Goal: Use online tool/utility: Utilize a website feature to perform a specific function

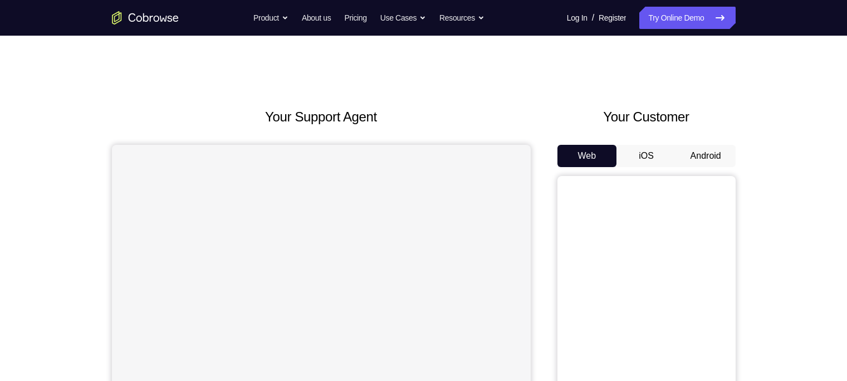
click at [689, 156] on button "Android" at bounding box center [706, 156] width 60 height 22
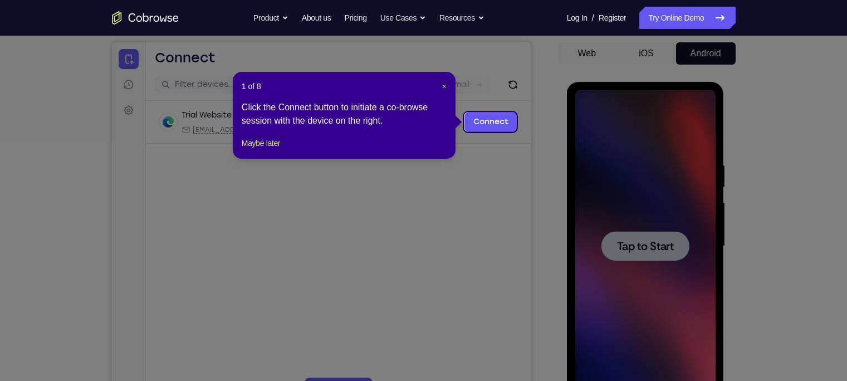
click at [445, 89] on span "×" at bounding box center [444, 86] width 4 height 9
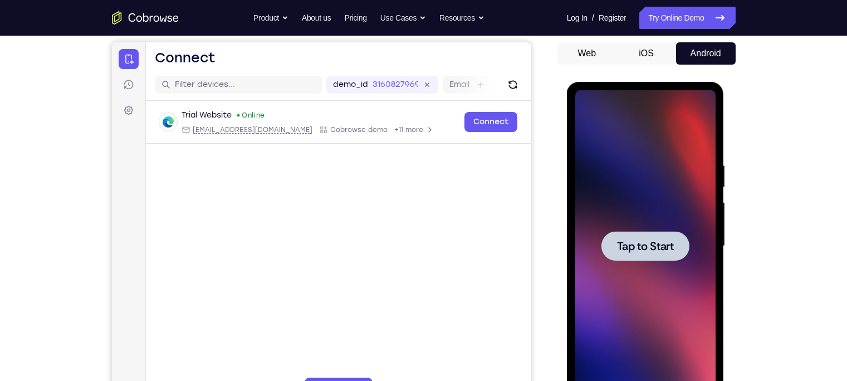
click at [635, 247] on span "Tap to Start" at bounding box center [645, 246] width 57 height 11
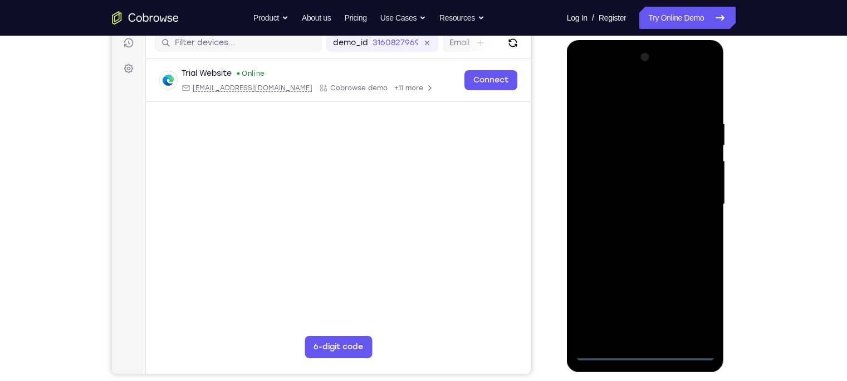
scroll to position [146, 0]
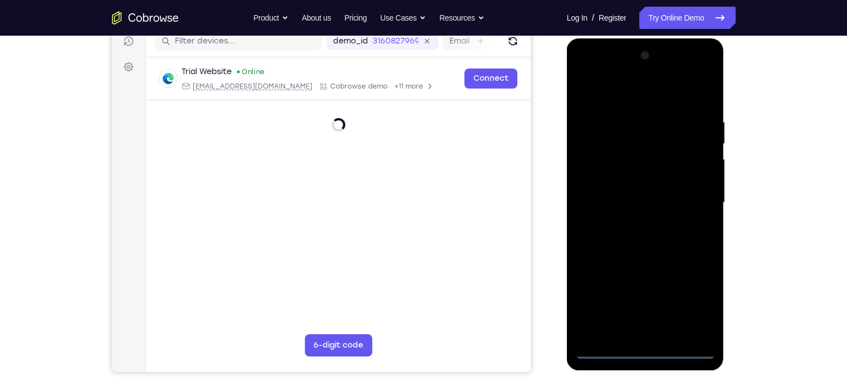
click at [645, 353] on div at bounding box center [646, 203] width 140 height 312
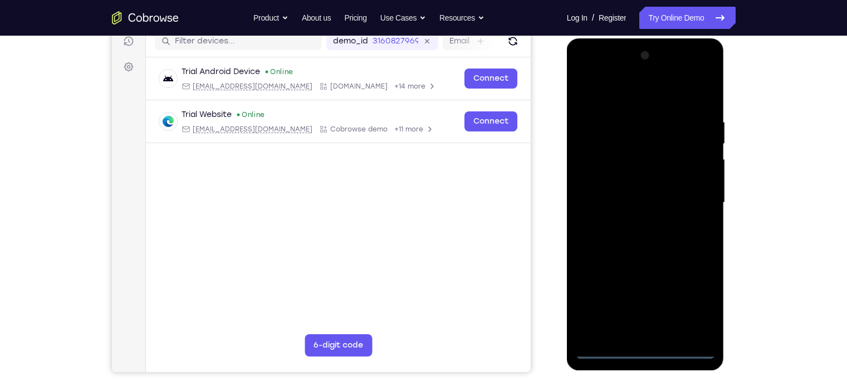
click at [697, 308] on div at bounding box center [646, 203] width 140 height 312
click at [600, 66] on div at bounding box center [646, 203] width 140 height 312
click at [699, 203] on div at bounding box center [646, 203] width 140 height 312
click at [632, 221] on div at bounding box center [646, 203] width 140 height 312
click at [617, 181] on div at bounding box center [646, 203] width 140 height 312
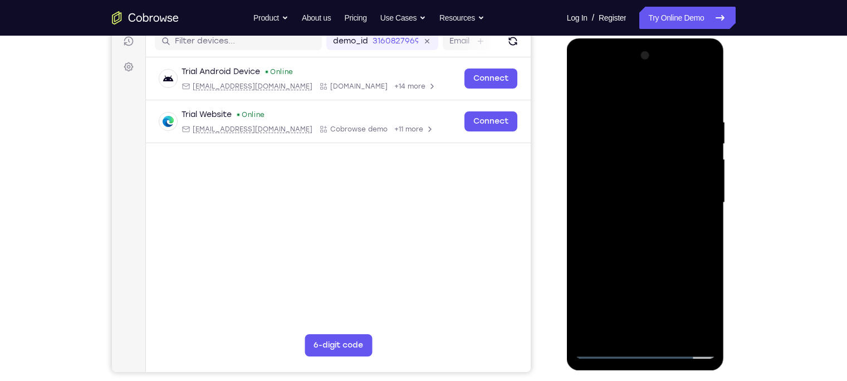
click at [602, 174] on div at bounding box center [646, 203] width 140 height 312
click at [609, 201] on div at bounding box center [646, 203] width 140 height 312
click at [613, 241] on div at bounding box center [646, 203] width 140 height 312
click at [649, 239] on div at bounding box center [646, 203] width 140 height 312
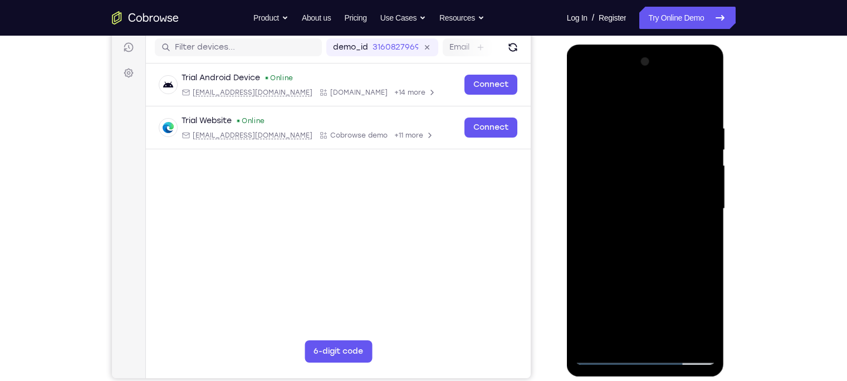
scroll to position [140, 0]
click at [705, 101] on div at bounding box center [646, 208] width 140 height 312
click at [631, 120] on div at bounding box center [646, 208] width 140 height 312
drag, startPoint x: 694, startPoint y: 155, endPoint x: 577, endPoint y: 155, distance: 117.6
click at [577, 155] on div at bounding box center [646, 208] width 140 height 312
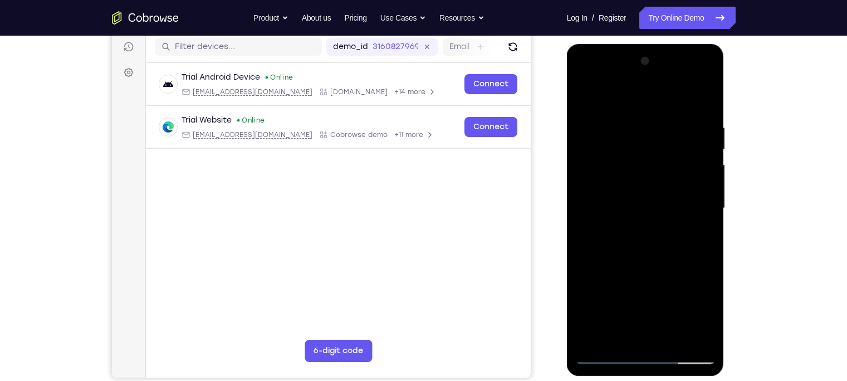
drag, startPoint x: 705, startPoint y: 171, endPoint x: 605, endPoint y: 178, distance: 100.5
click at [605, 178] on div at bounding box center [646, 208] width 140 height 312
drag, startPoint x: 708, startPoint y: 139, endPoint x: 578, endPoint y: 142, distance: 129.8
click at [578, 142] on div at bounding box center [646, 208] width 140 height 312
drag, startPoint x: 707, startPoint y: 122, endPoint x: 557, endPoint y: 146, distance: 152.3
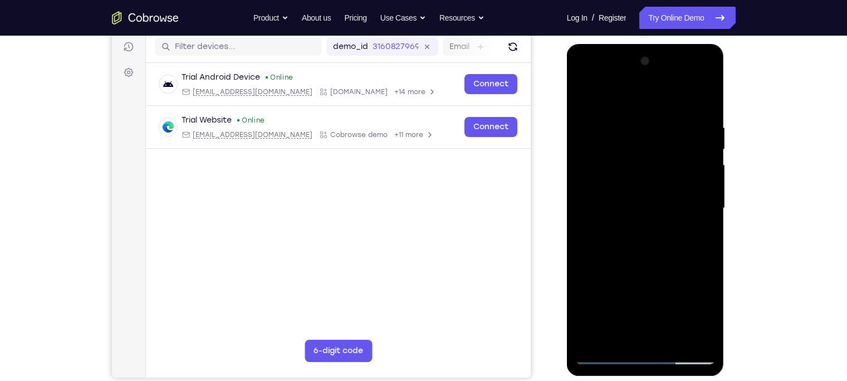
click at [567, 146] on html "Online web based iOS Simulators and Android Emulators. Run iPhone, iPad, Mobile…" at bounding box center [646, 211] width 159 height 334
drag, startPoint x: 706, startPoint y: 140, endPoint x: 602, endPoint y: 133, distance: 104.4
click at [602, 133] on div at bounding box center [646, 208] width 140 height 312
drag, startPoint x: 708, startPoint y: 131, endPoint x: 598, endPoint y: 153, distance: 112.3
click at [598, 153] on div at bounding box center [646, 208] width 140 height 312
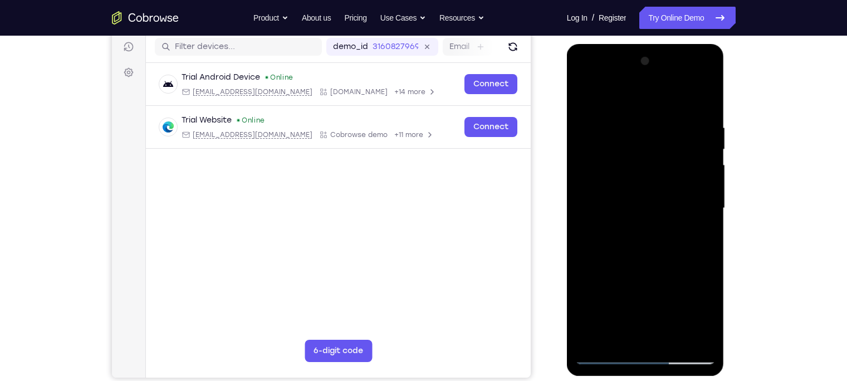
drag, startPoint x: 699, startPoint y: 143, endPoint x: 574, endPoint y: 162, distance: 126.8
click at [574, 162] on div at bounding box center [646, 210] width 158 height 332
drag, startPoint x: 694, startPoint y: 135, endPoint x: 585, endPoint y: 140, distance: 108.8
click at [585, 140] on div at bounding box center [646, 208] width 140 height 312
click at [708, 151] on div at bounding box center [646, 208] width 140 height 312
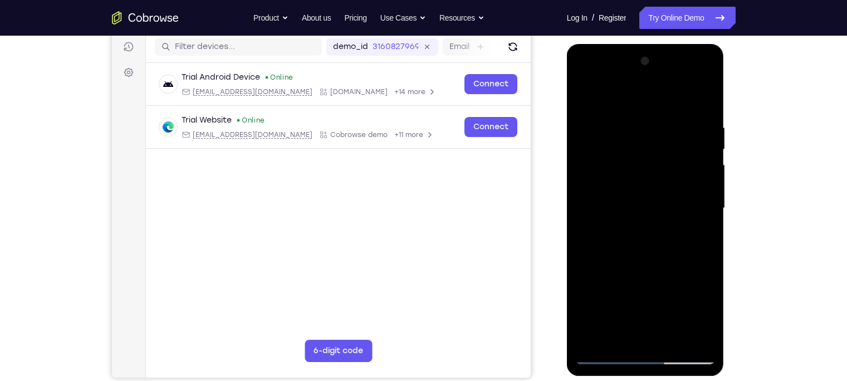
drag, startPoint x: 708, startPoint y: 151, endPoint x: 563, endPoint y: 172, distance: 147.0
click at [567, 172] on html "Online web based iOS Simulators and Android Emulators. Run iPhone, iPad, Mobile…" at bounding box center [646, 211] width 159 height 334
drag, startPoint x: 707, startPoint y: 155, endPoint x: 576, endPoint y: 161, distance: 131.1
click at [576, 161] on div at bounding box center [646, 208] width 140 height 312
drag, startPoint x: 708, startPoint y: 135, endPoint x: 582, endPoint y: 147, distance: 127.0
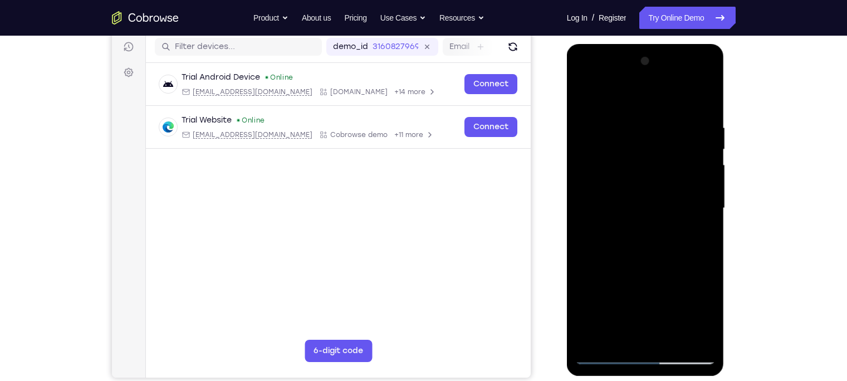
click at [582, 147] on div at bounding box center [646, 208] width 140 height 312
drag, startPoint x: 698, startPoint y: 153, endPoint x: 548, endPoint y: 165, distance: 149.9
click at [567, 165] on html "Online web based iOS Simulators and Android Emulators. Run iPhone, iPad, Mobile…" at bounding box center [646, 211] width 159 height 334
drag, startPoint x: 703, startPoint y: 158, endPoint x: 591, endPoint y: 169, distance: 113.2
click at [591, 169] on div at bounding box center [646, 208] width 140 height 312
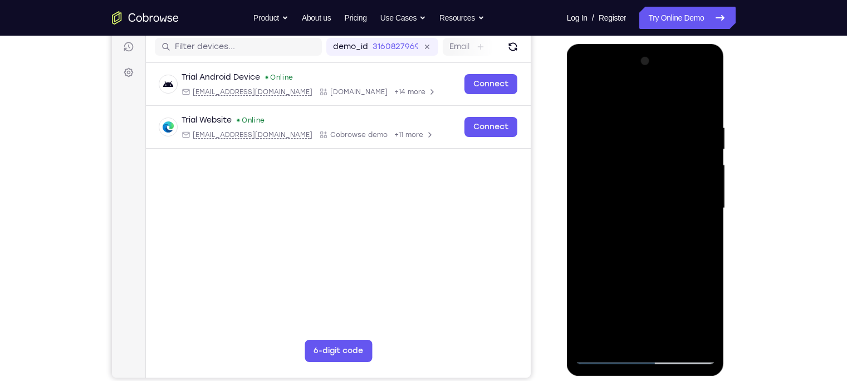
drag, startPoint x: 694, startPoint y: 155, endPoint x: 574, endPoint y: 177, distance: 122.3
click at [574, 177] on div at bounding box center [646, 210] width 158 height 332
click at [700, 103] on div at bounding box center [646, 208] width 140 height 312
click at [668, 337] on div at bounding box center [646, 208] width 140 height 312
click at [647, 266] on div at bounding box center [646, 208] width 140 height 312
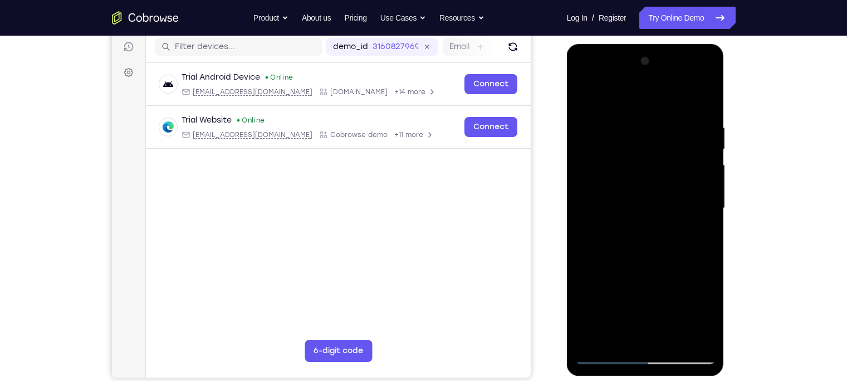
drag, startPoint x: 667, startPoint y: 135, endPoint x: 589, endPoint y: 143, distance: 78.4
click at [589, 143] on div at bounding box center [646, 208] width 140 height 312
drag, startPoint x: 684, startPoint y: 152, endPoint x: 601, endPoint y: 149, distance: 82.5
click at [601, 149] on div at bounding box center [646, 208] width 140 height 312
drag, startPoint x: 693, startPoint y: 152, endPoint x: 608, endPoint y: 149, distance: 85.3
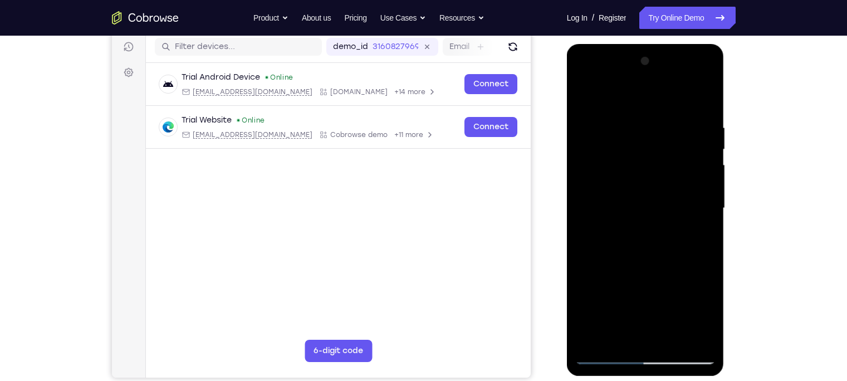
click at [608, 149] on div at bounding box center [646, 208] width 140 height 312
drag, startPoint x: 685, startPoint y: 154, endPoint x: 613, endPoint y: 154, distance: 72.4
click at [613, 154] on div at bounding box center [646, 208] width 140 height 312
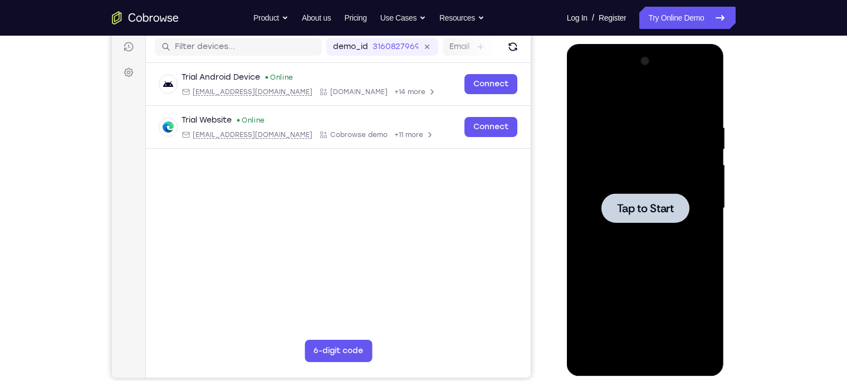
click at [706, 228] on div at bounding box center [646, 208] width 140 height 312
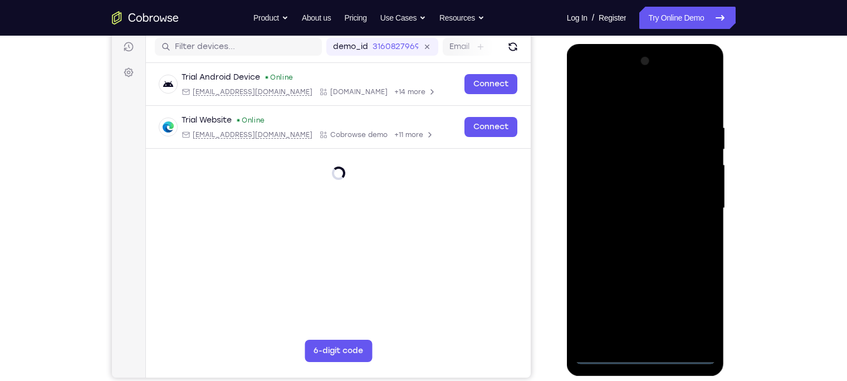
click at [646, 354] on div at bounding box center [646, 208] width 140 height 312
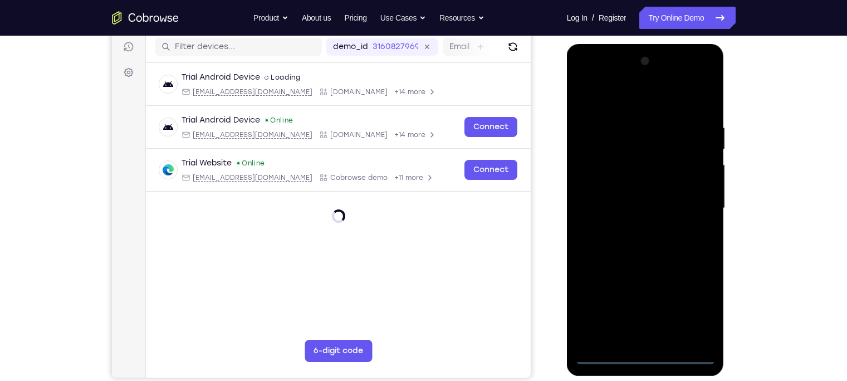
click at [698, 304] on div at bounding box center [646, 208] width 140 height 312
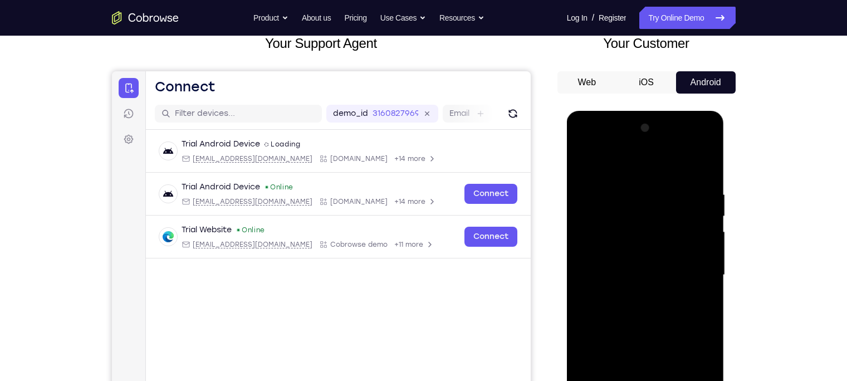
click at [595, 149] on div at bounding box center [646, 275] width 140 height 312
click at [694, 269] on div at bounding box center [646, 275] width 140 height 312
click at [633, 294] on div at bounding box center [646, 275] width 140 height 312
click at [641, 260] on div at bounding box center [646, 275] width 140 height 312
click at [641, 254] on div at bounding box center [646, 275] width 140 height 312
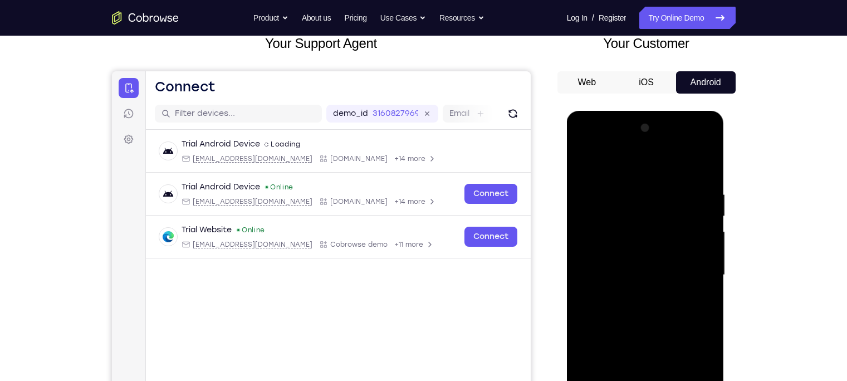
click at [651, 277] on div at bounding box center [646, 275] width 140 height 312
click at [642, 313] on div at bounding box center [646, 275] width 140 height 312
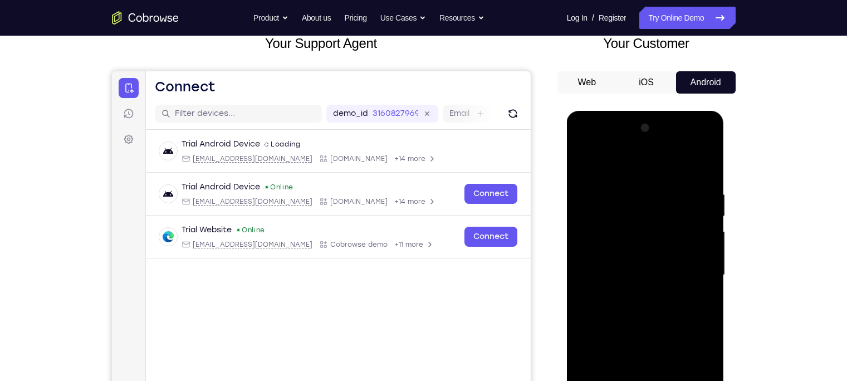
click at [642, 313] on div at bounding box center [646, 275] width 140 height 312
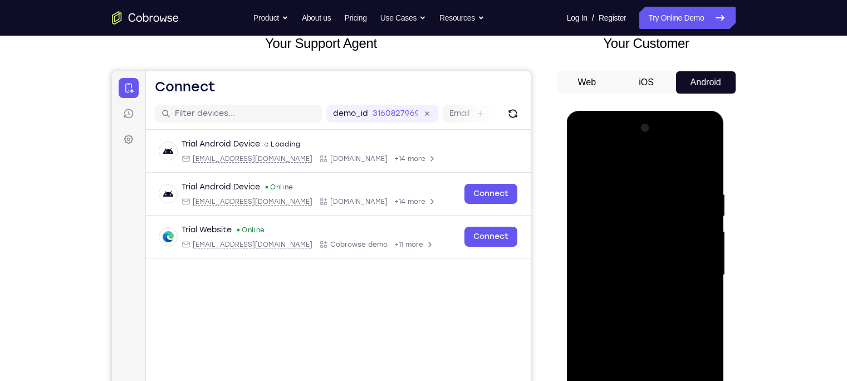
click at [642, 313] on div at bounding box center [646, 275] width 140 height 312
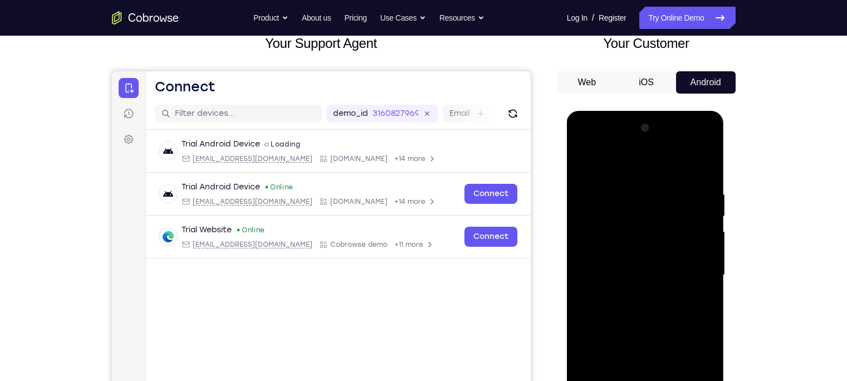
click at [642, 313] on div at bounding box center [646, 275] width 140 height 312
click at [642, 311] on div at bounding box center [646, 275] width 140 height 312
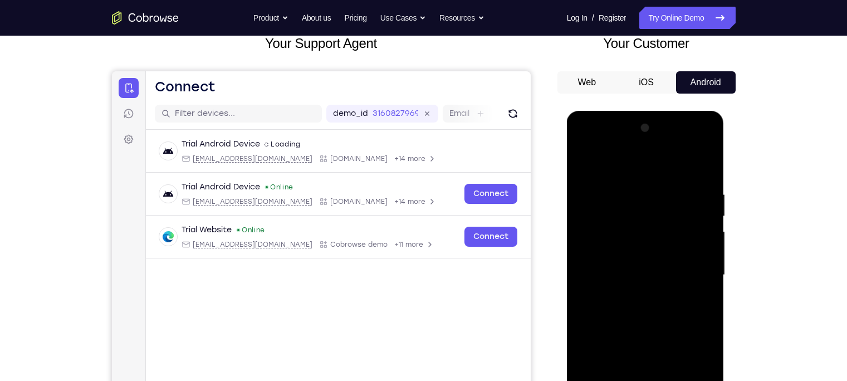
click at [642, 311] on div at bounding box center [646, 275] width 140 height 312
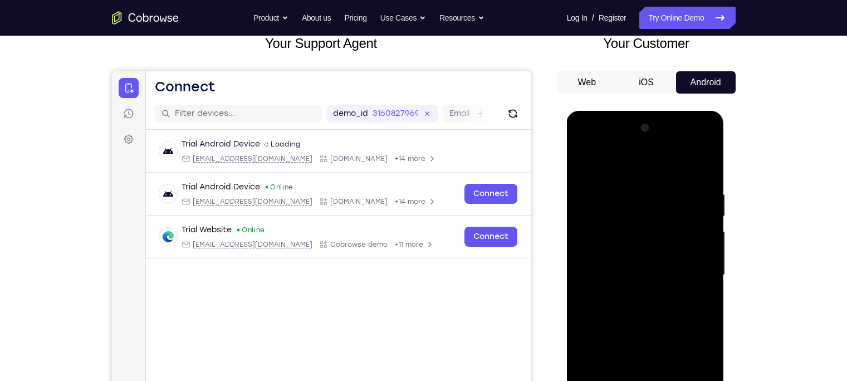
click at [642, 311] on div at bounding box center [646, 275] width 140 height 312
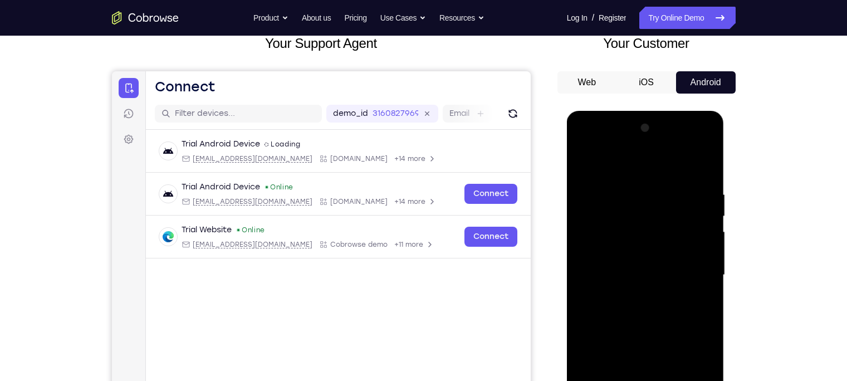
click at [703, 191] on div at bounding box center [646, 275] width 140 height 312
drag, startPoint x: 632, startPoint y: 189, endPoint x: 629, endPoint y: 384, distance: 195.0
click at [629, 381] on div at bounding box center [646, 275] width 140 height 312
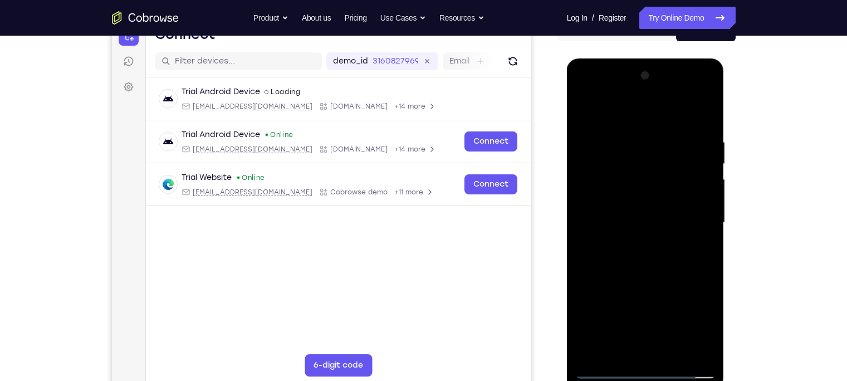
scroll to position [124, 0]
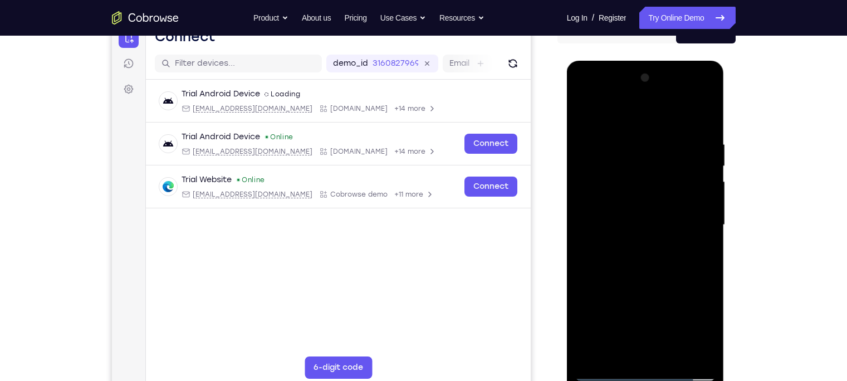
click at [681, 278] on div at bounding box center [646, 225] width 140 height 312
click at [710, 276] on div at bounding box center [646, 225] width 140 height 312
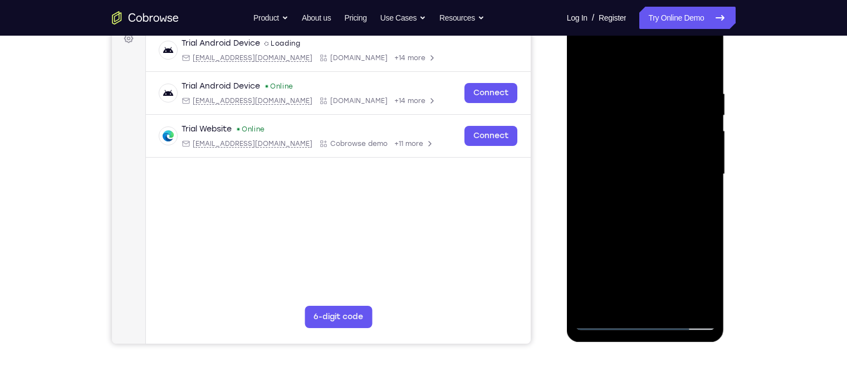
click at [673, 304] on div at bounding box center [646, 174] width 140 height 312
click at [647, 234] on div at bounding box center [646, 174] width 140 height 312
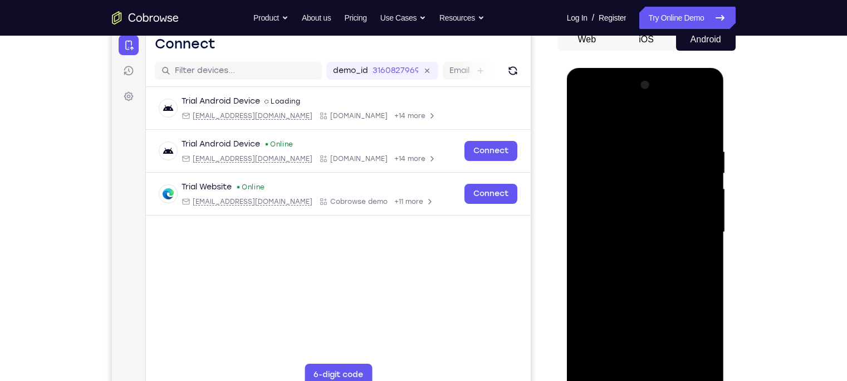
scroll to position [116, 0]
click at [622, 198] on div at bounding box center [646, 232] width 140 height 312
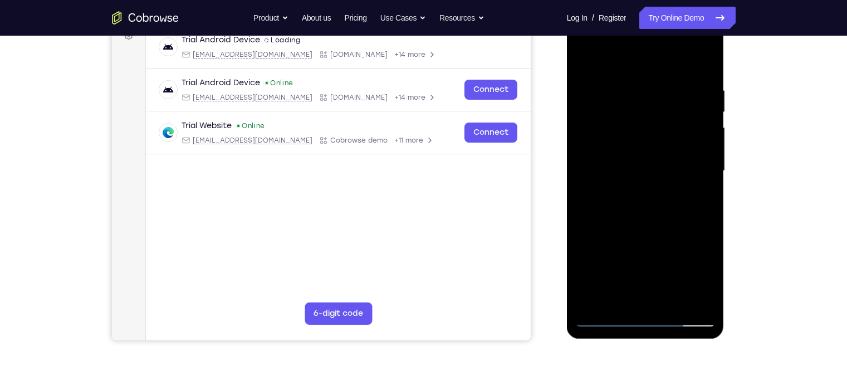
scroll to position [178, 0]
click at [605, 317] on div at bounding box center [646, 170] width 140 height 312
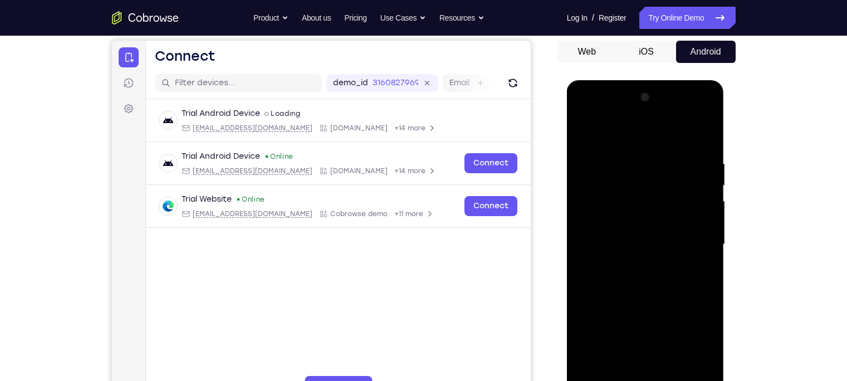
scroll to position [103, 0]
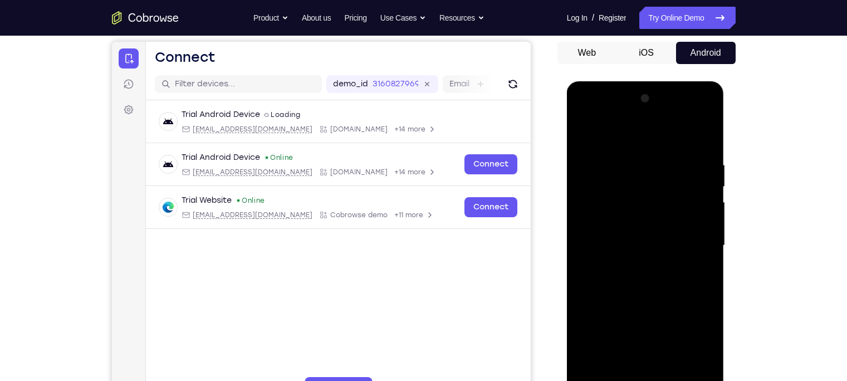
click at [587, 131] on div at bounding box center [646, 246] width 140 height 312
click at [632, 164] on div at bounding box center [646, 246] width 140 height 312
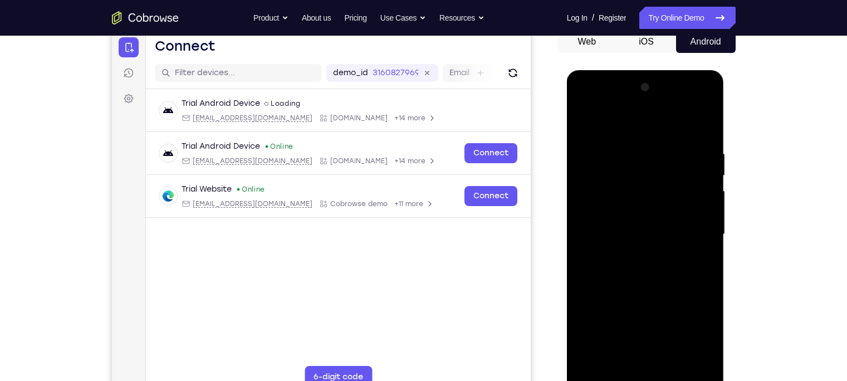
scroll to position [114, 0]
click at [635, 150] on div at bounding box center [646, 235] width 140 height 312
click at [707, 204] on div at bounding box center [646, 235] width 140 height 312
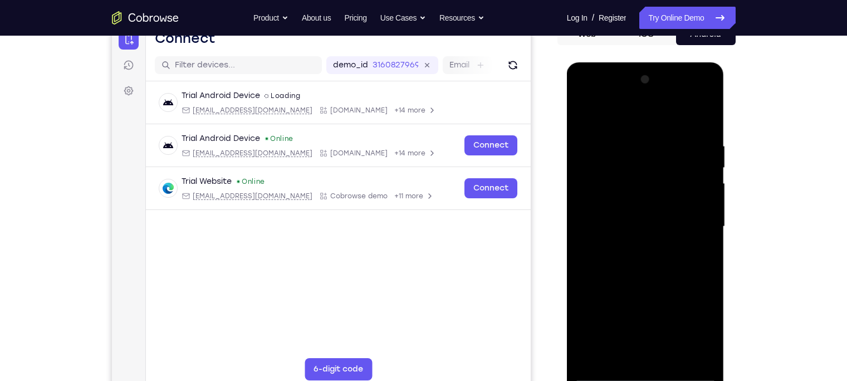
scroll to position [124, 0]
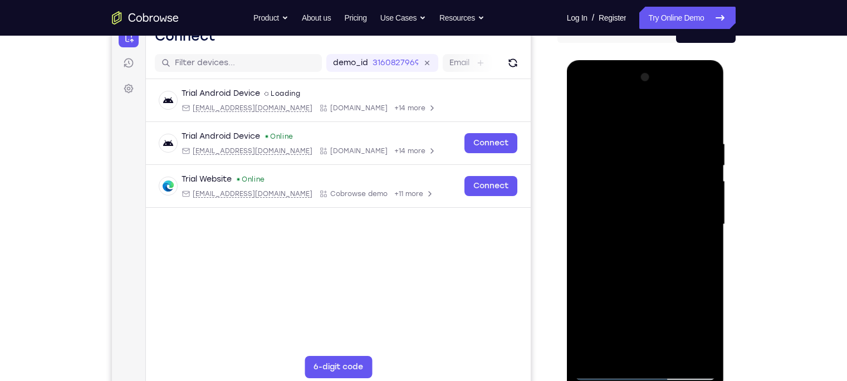
click at [707, 203] on div at bounding box center [646, 225] width 140 height 312
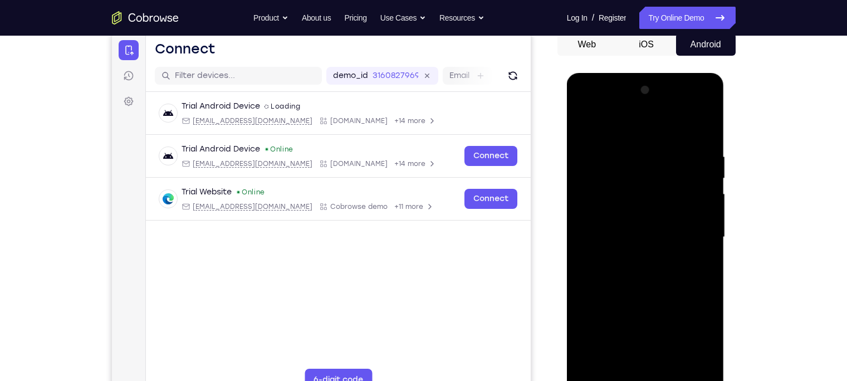
scroll to position [111, 0]
click at [707, 204] on div at bounding box center [646, 238] width 140 height 312
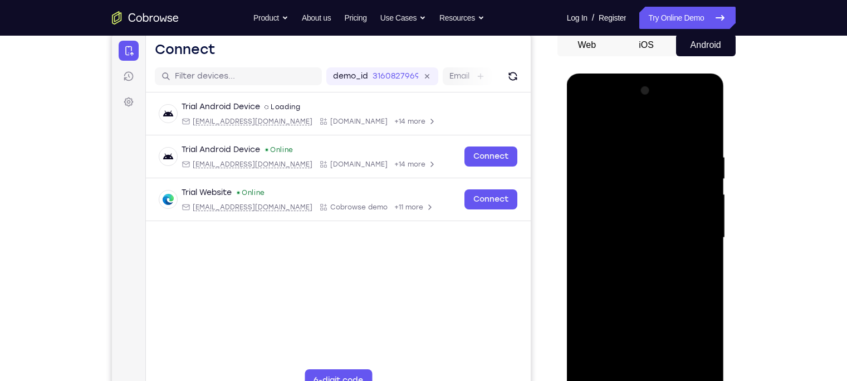
click at [710, 218] on div at bounding box center [646, 238] width 140 height 312
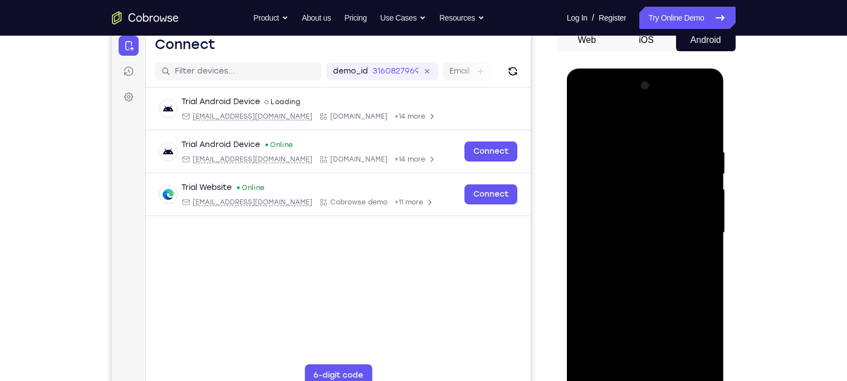
scroll to position [115, 0]
drag, startPoint x: 706, startPoint y: 213, endPoint x: 567, endPoint y: 198, distance: 140.1
click at [567, 198] on html "Online web based iOS Simulators and Android Emulators. Run iPhone, iPad, Mobile…" at bounding box center [646, 236] width 159 height 334
drag, startPoint x: 707, startPoint y: 167, endPoint x: 566, endPoint y: 186, distance: 142.2
click at [567, 186] on html "Online web based iOS Simulators and Android Emulators. Run iPhone, iPad, Mobile…" at bounding box center [646, 236] width 159 height 334
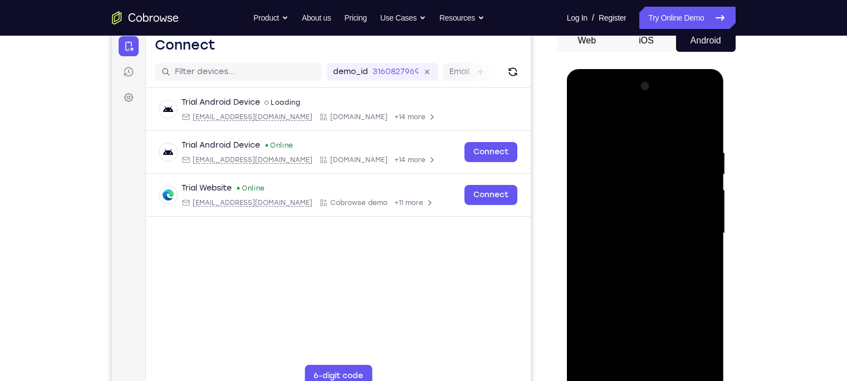
click at [706, 191] on div at bounding box center [646, 233] width 140 height 312
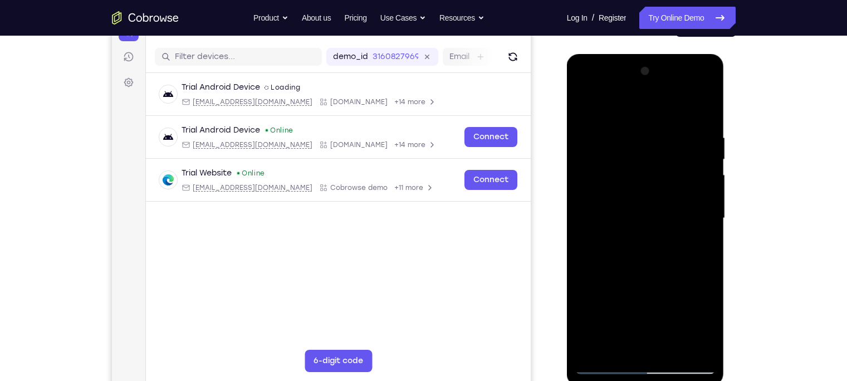
scroll to position [130, 0]
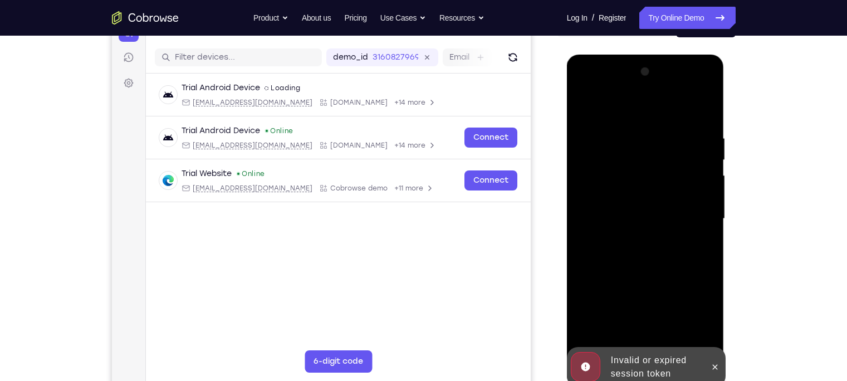
click at [708, 192] on div at bounding box center [646, 219] width 140 height 312
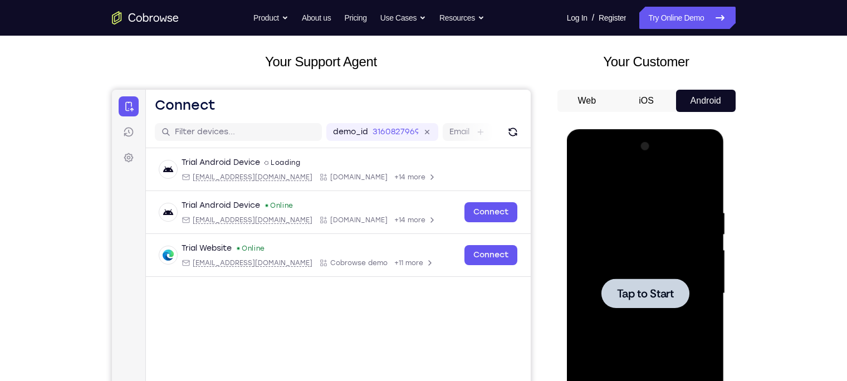
scroll to position [53, 0]
